Goal: Information Seeking & Learning: Learn about a topic

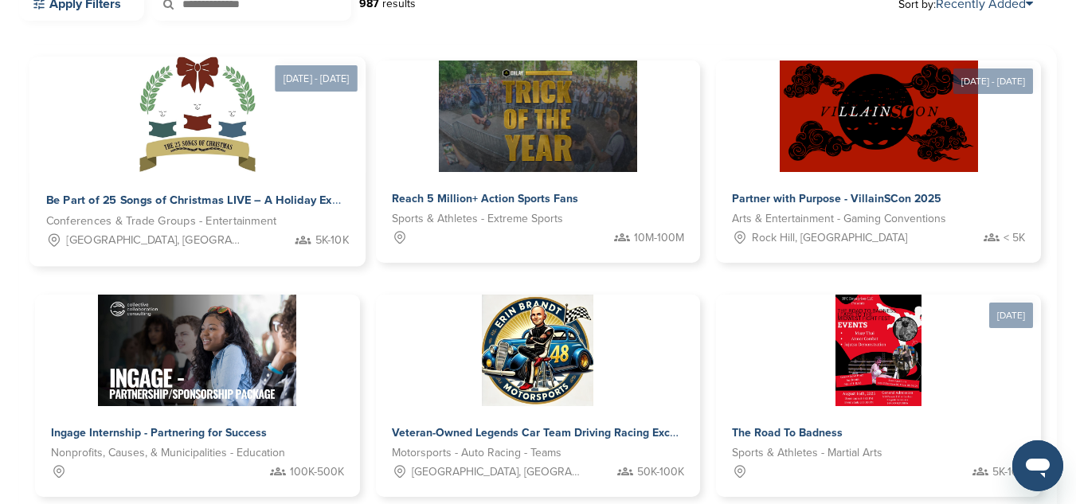
click at [155, 113] on img at bounding box center [196, 114] width 115 height 115
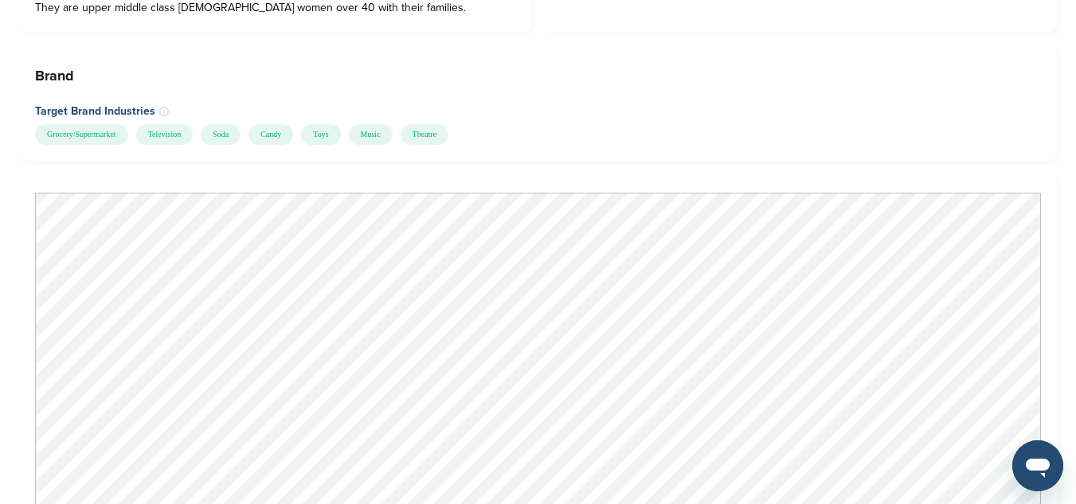
scroll to position [1744, 0]
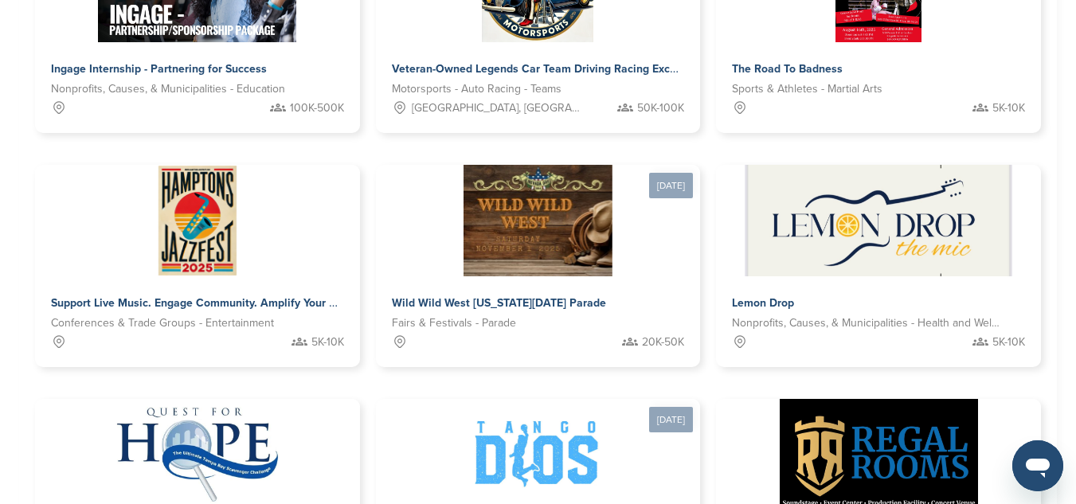
scroll to position [953, 0]
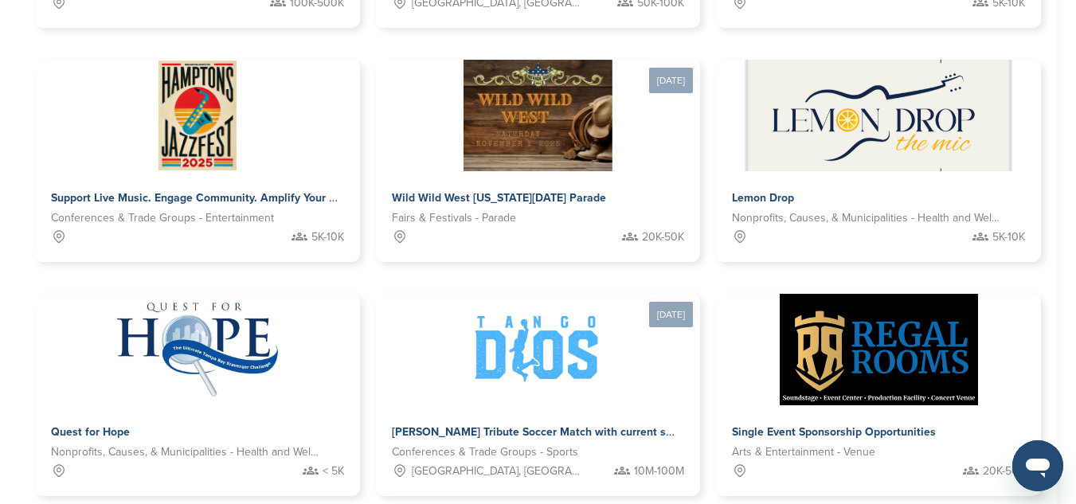
drag, startPoint x: 1078, startPoint y: 264, endPoint x: 1031, endPoint y: 395, distance: 139.6
drag, startPoint x: 352, startPoint y: 126, endPoint x: 174, endPoint y: 104, distance: 179.7
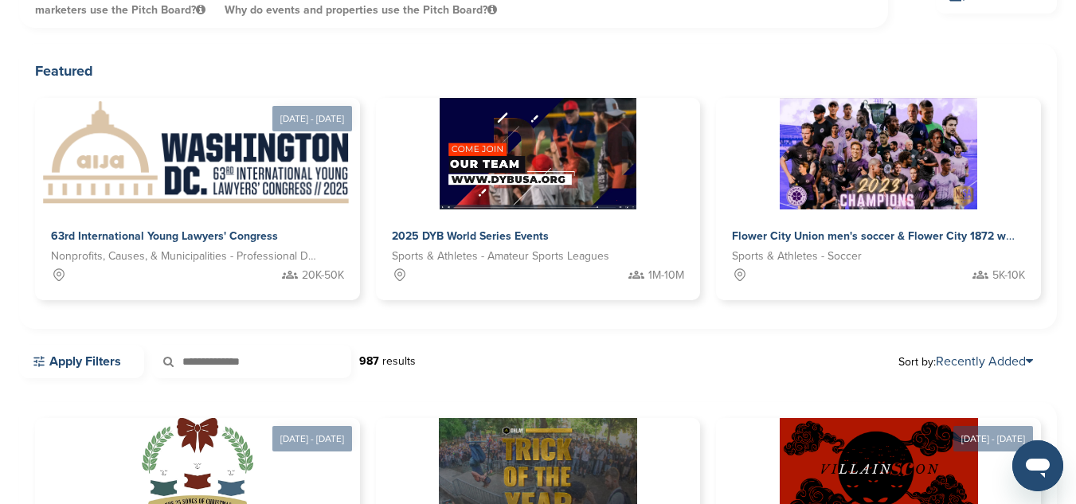
scroll to position [104, 0]
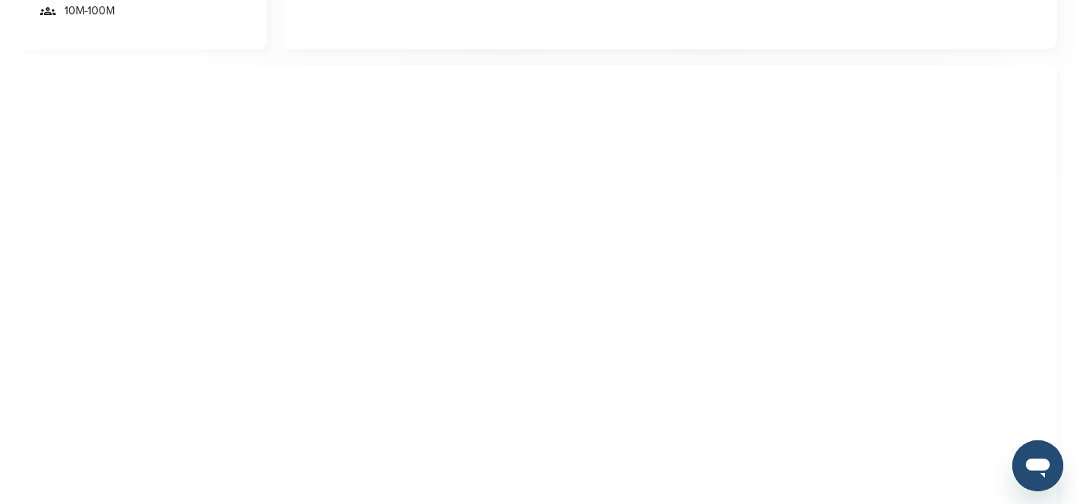
scroll to position [652, 0]
drag, startPoint x: 1073, startPoint y: 147, endPoint x: 1087, endPoint y: 206, distance: 60.7
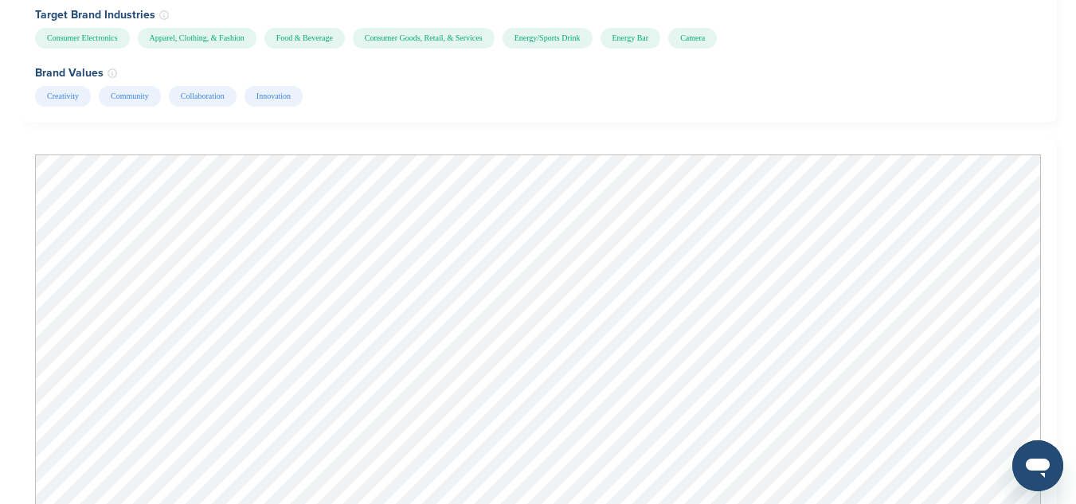
scroll to position [1580, 0]
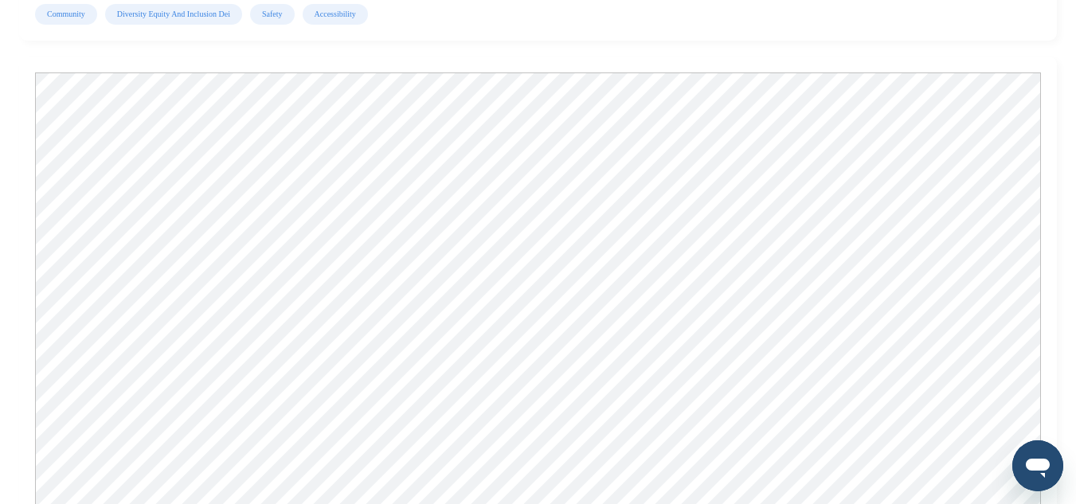
scroll to position [1376, 0]
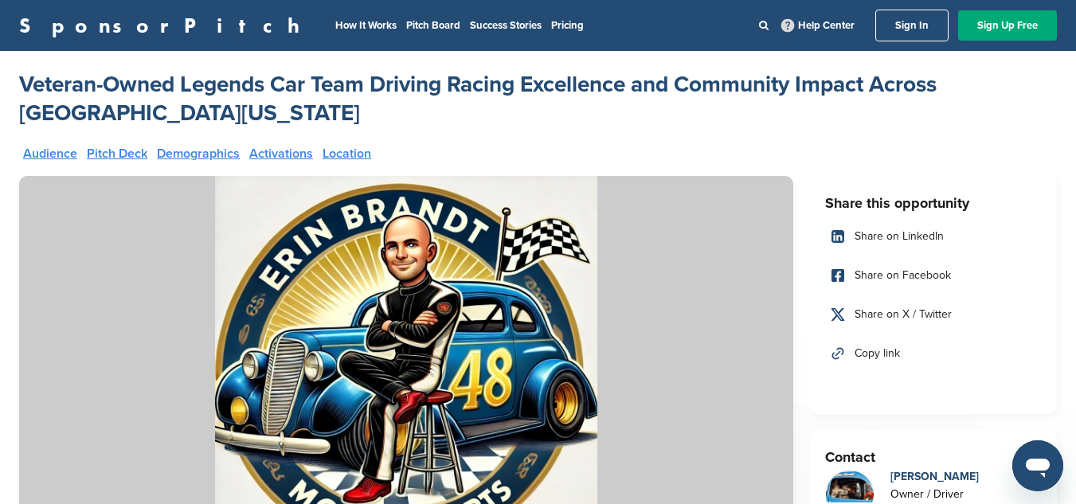
click at [28, 169] on div "Audience Pitch Deck Demographics Activations Location" at bounding box center [406, 159] width 766 height 25
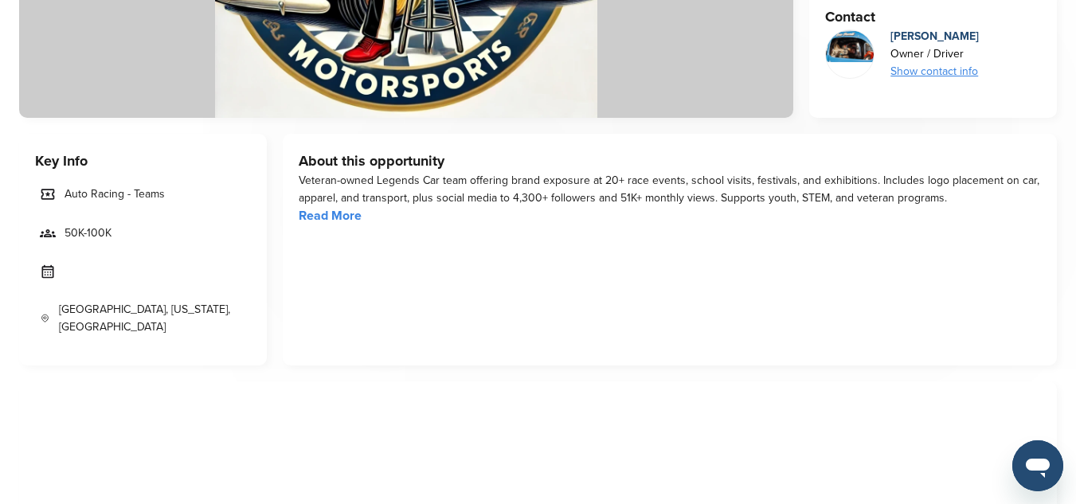
click at [299, 185] on div "Veteran-owned Legends Car team offering brand exposure at 20+ race events, scho…" at bounding box center [670, 189] width 742 height 35
drag, startPoint x: 299, startPoint y: 185, endPoint x: 288, endPoint y: 182, distance: 11.6
click at [288, 182] on div "About this opportunity Veteran-owned Legends Car team offering brand exposure a…" at bounding box center [670, 250] width 774 height 232
drag, startPoint x: 295, startPoint y: 184, endPoint x: 464, endPoint y: 183, distance: 168.1
click at [464, 183] on div "About this opportunity Veteran-owned Legends Car team offering brand exposure a…" at bounding box center [670, 250] width 774 height 232
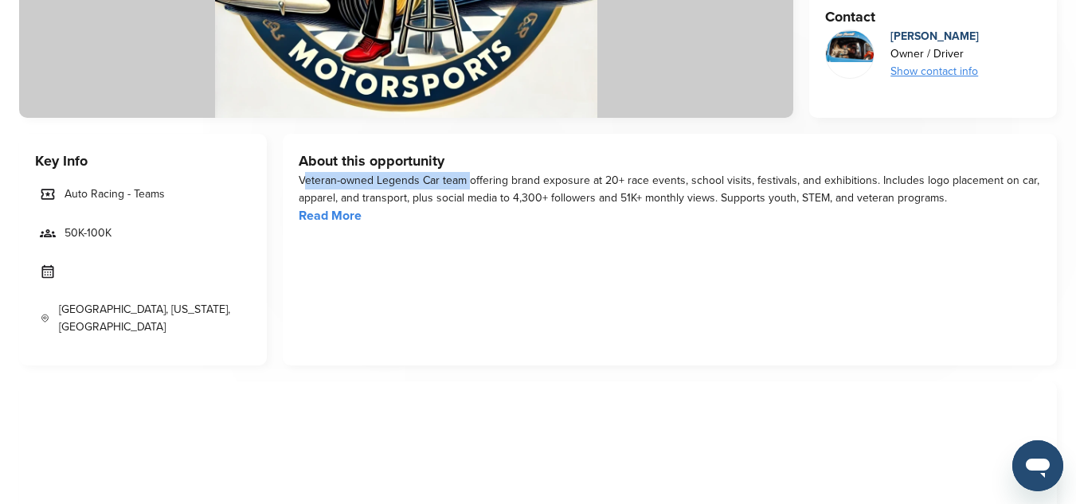
copy div "Veteran-owned Legends Car team"
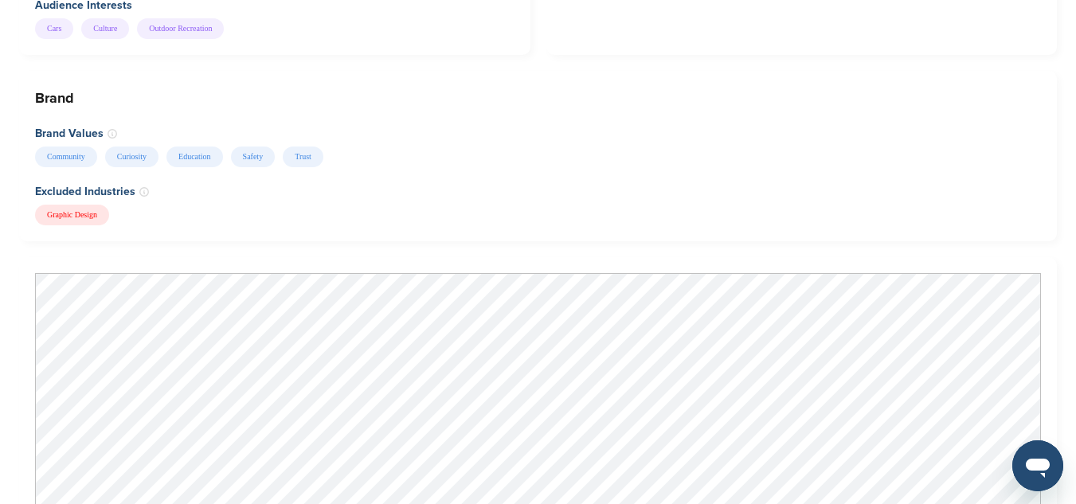
scroll to position [1722, 0]
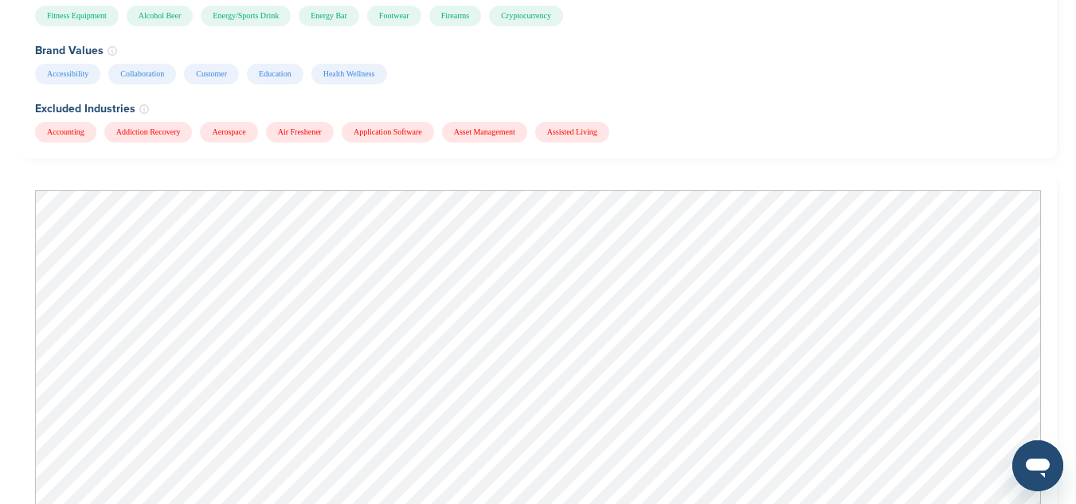
scroll to position [1848, 0]
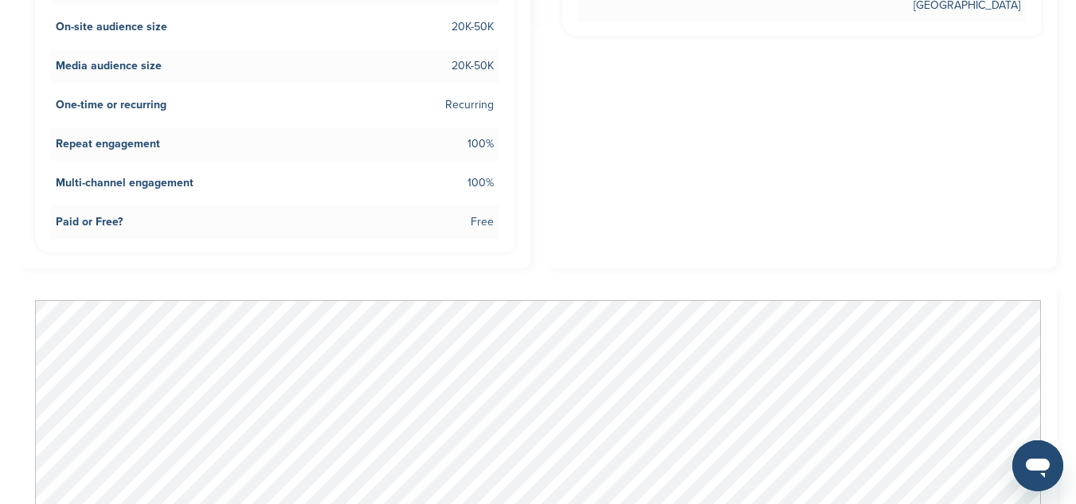
scroll to position [860, 0]
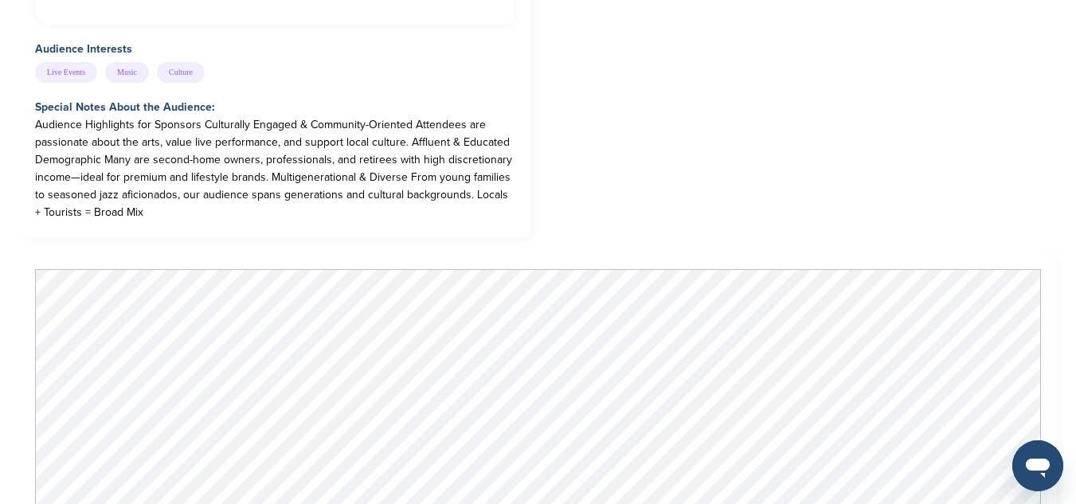
scroll to position [988, 0]
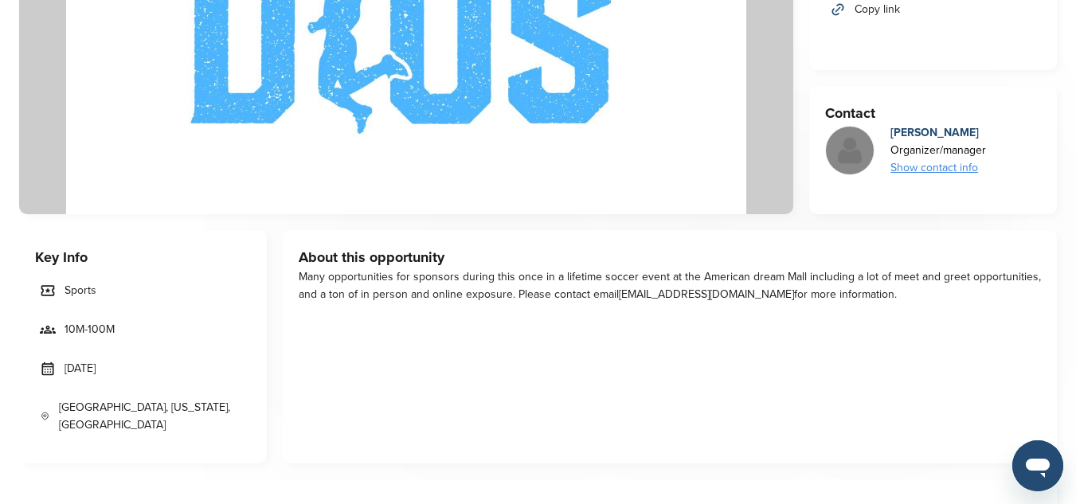
scroll to position [319, 0]
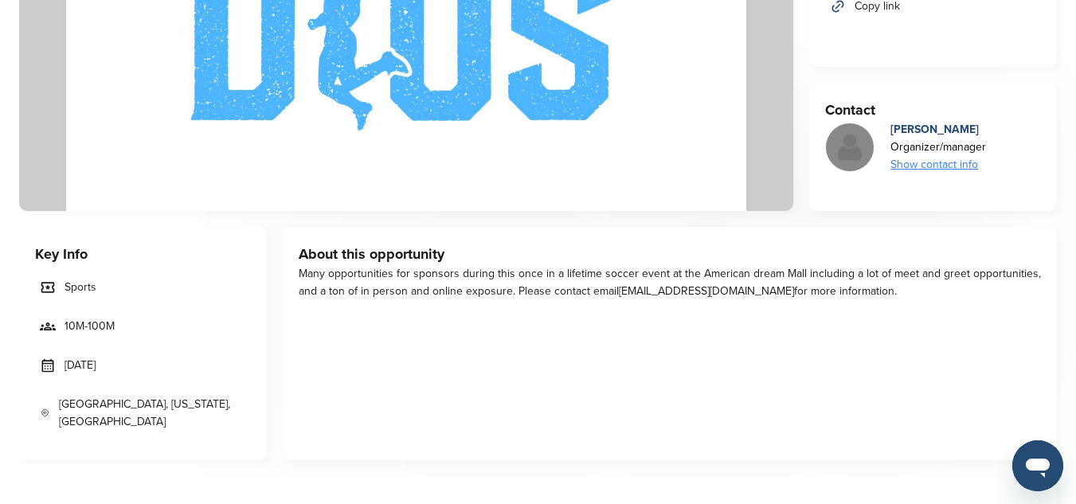
click at [292, 266] on div "About this opportunity Many opportunities for sponsors during this once in a li…" at bounding box center [670, 343] width 774 height 233
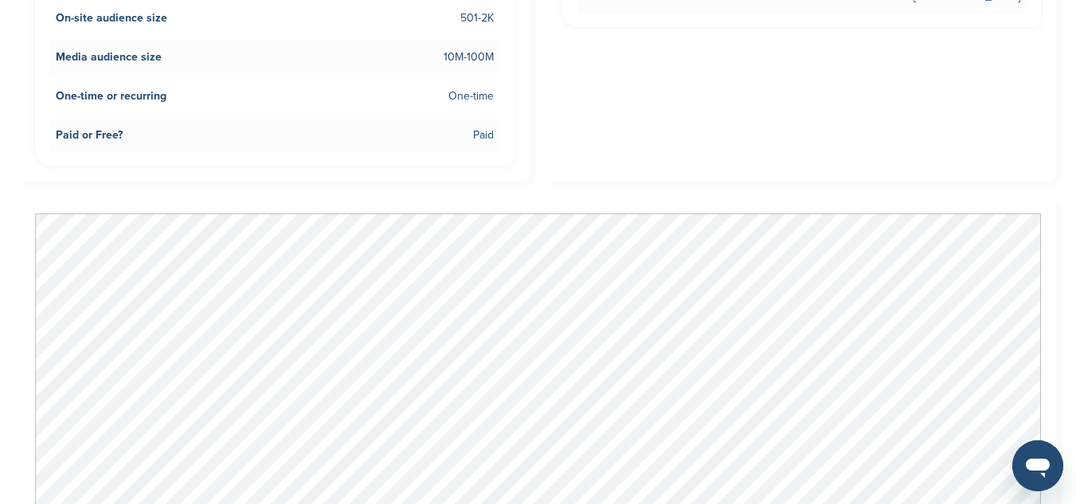
scroll to position [1402, 0]
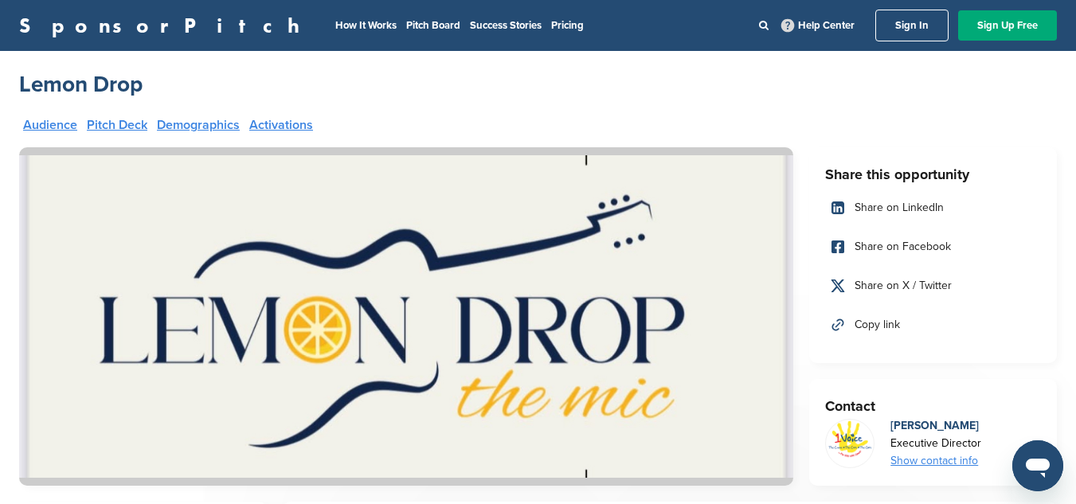
click at [375, 408] on img at bounding box center [406, 316] width 774 height 339
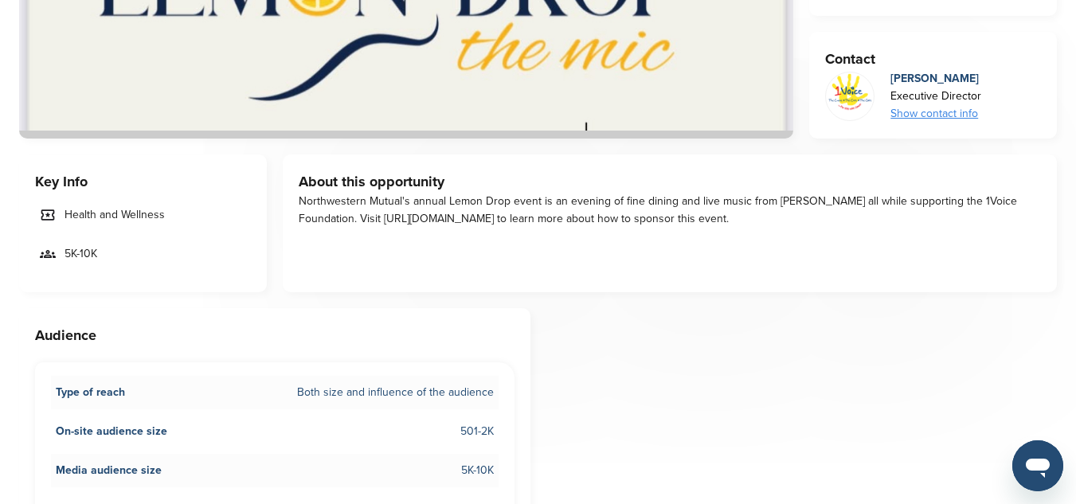
scroll to position [337, 0]
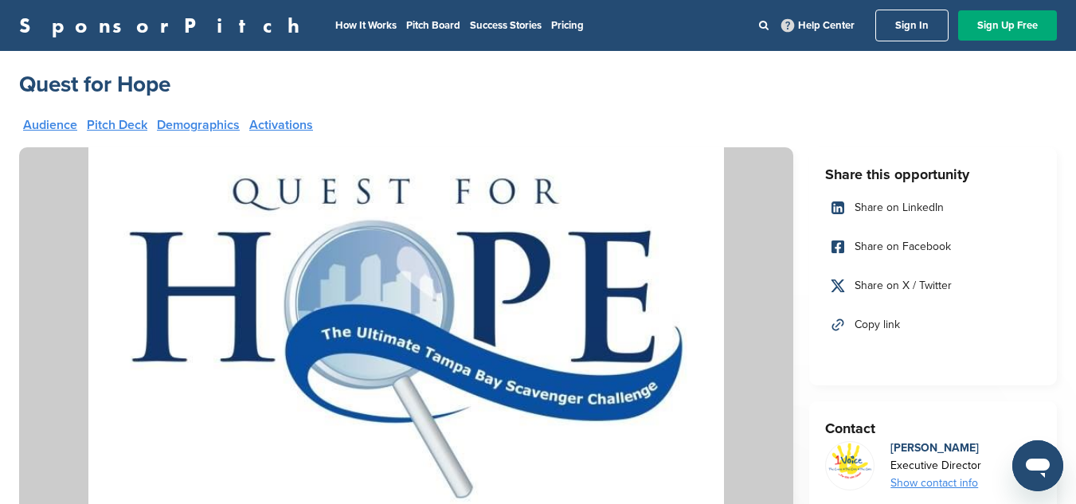
click at [742, 377] on img at bounding box center [406, 338] width 774 height 382
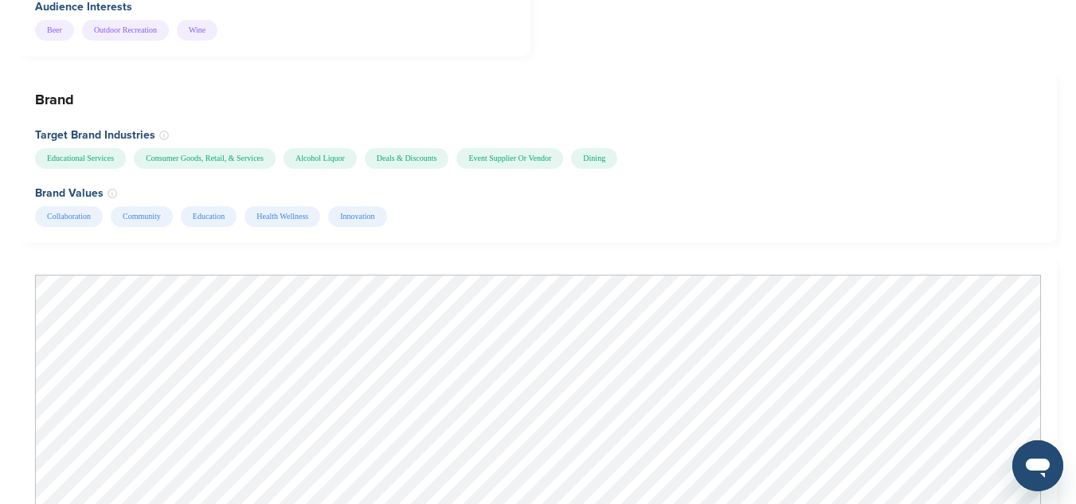
scroll to position [1019, 0]
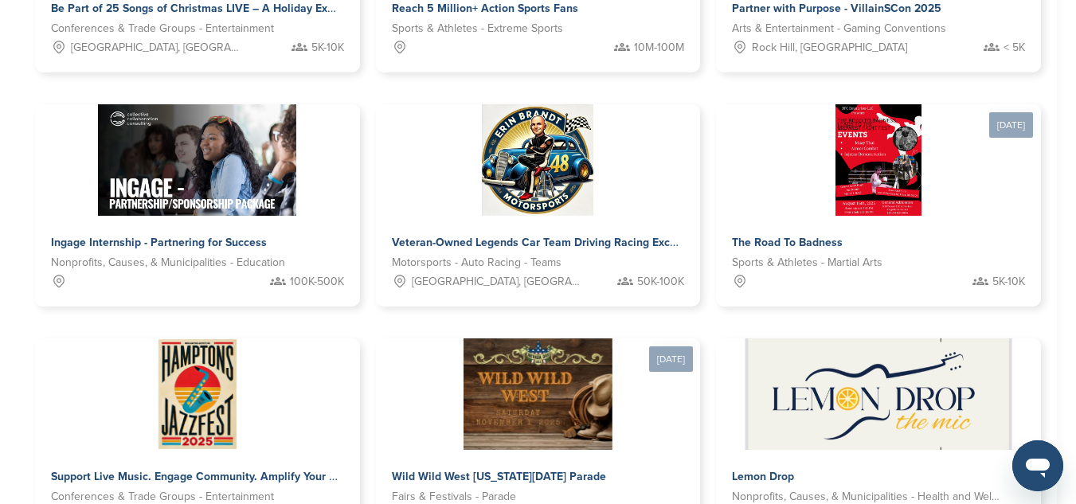
scroll to position [677, 0]
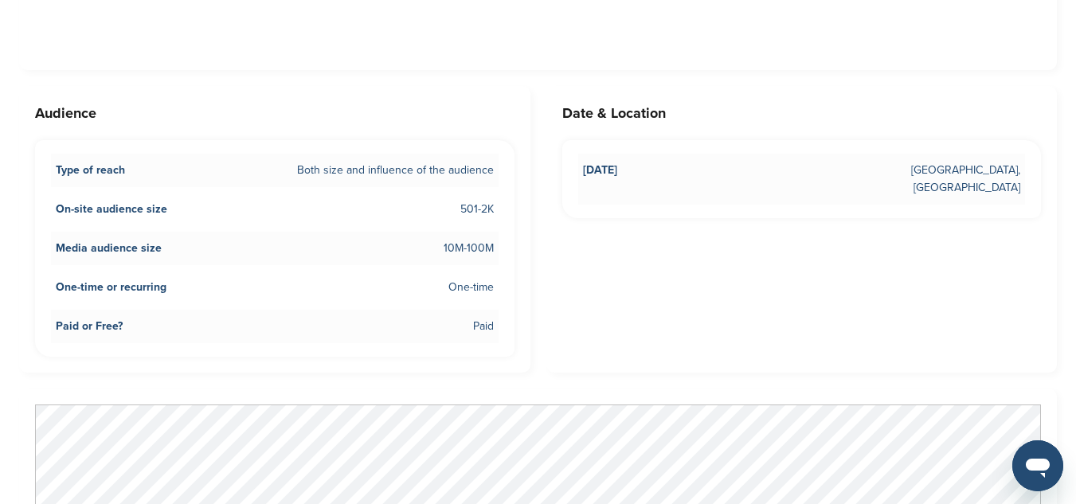
scroll to position [1211, 0]
